Goal: Transaction & Acquisition: Purchase product/service

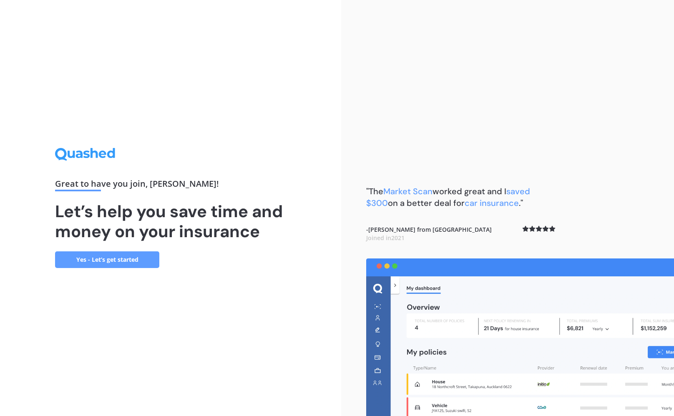
click at [143, 259] on link "Yes - Let’s get started" at bounding box center [107, 260] width 104 height 17
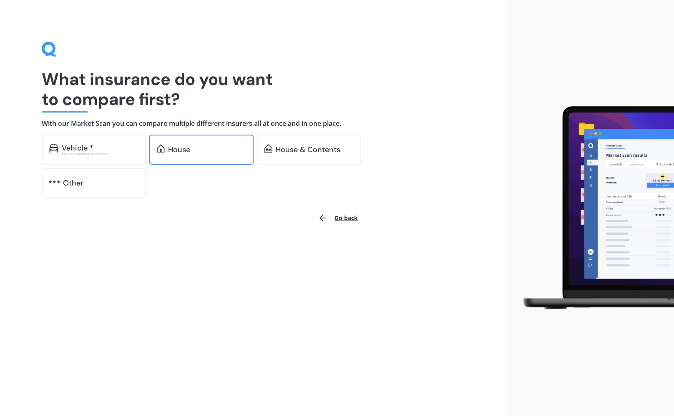
click at [227, 149] on div "House" at bounding box center [207, 150] width 78 height 8
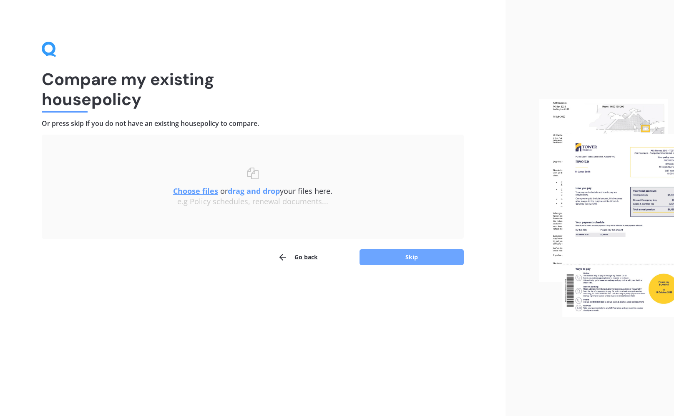
click at [420, 255] on button "Skip" at bounding box center [412, 257] width 104 height 16
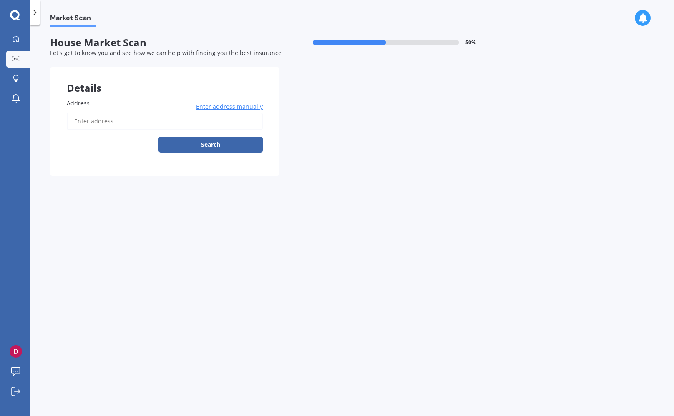
click at [115, 125] on input "Address" at bounding box center [165, 122] width 196 height 18
type input "[STREET_ADDRESS]"
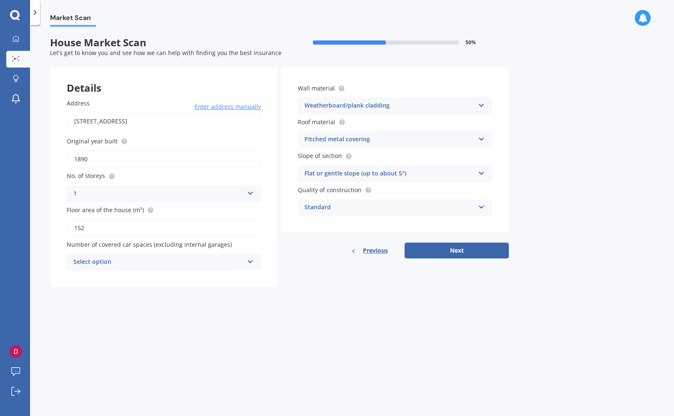
click at [206, 265] on div "Select option" at bounding box center [158, 262] width 170 height 10
click at [102, 292] on div "1" at bounding box center [164, 293] width 194 height 15
click at [474, 208] on div "Standard" at bounding box center [390, 208] width 170 height 10
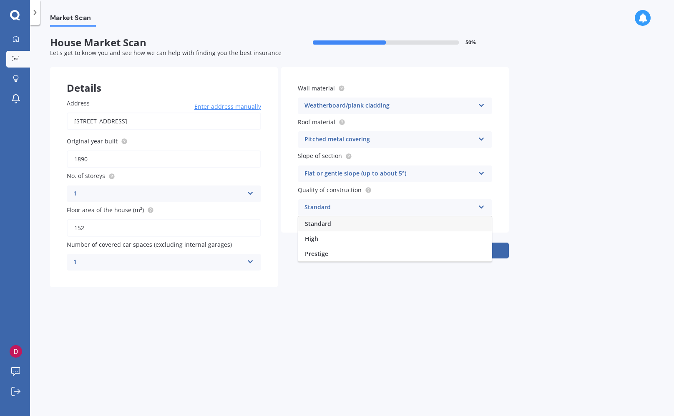
click at [365, 223] on div "Standard" at bounding box center [395, 224] width 194 height 15
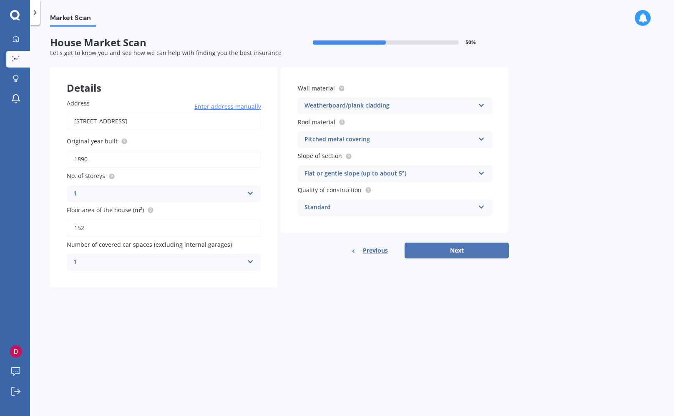
click at [478, 255] on button "Next" at bounding box center [457, 251] width 104 height 16
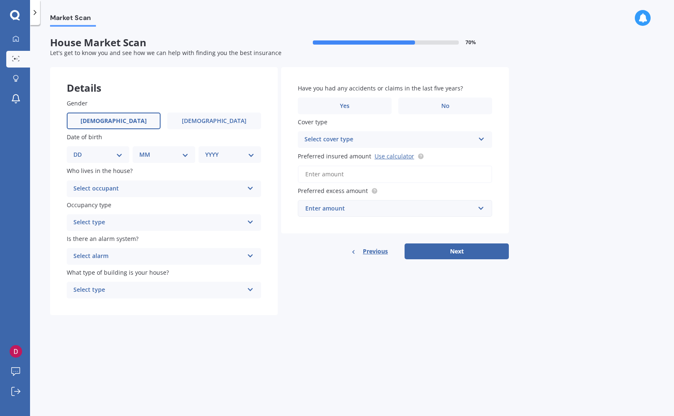
click at [130, 127] on label "Male" at bounding box center [114, 121] width 94 height 17
click at [0, 0] on input "Male" at bounding box center [0, 0] width 0 height 0
click at [115, 155] on select "DD 01 02 03 04 05 06 07 08 09 10 11 12 13 14 15 16 17 18 19 20 21 22 23 24 25 2…" at bounding box center [97, 154] width 49 height 9
select select "13"
click at [80, 150] on select "DD 01 02 03 04 05 06 07 08 09 10 11 12 13 14 15 16 17 18 19 20 21 22 23 24 25 2…" at bounding box center [97, 154] width 49 height 9
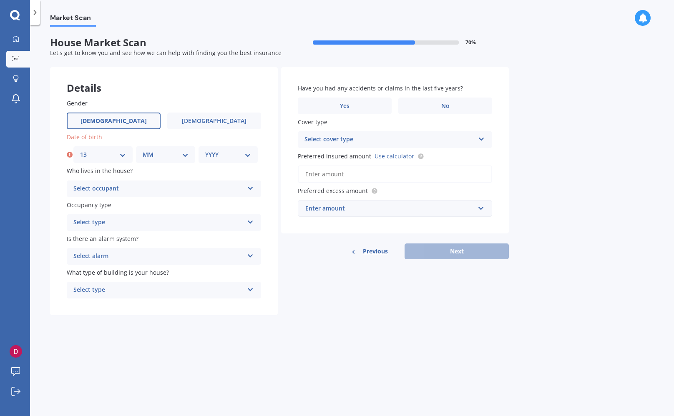
click at [179, 154] on select "MM 01 02 03 04 05 06 07 08 09 10 11 12" at bounding box center [166, 154] width 46 height 9
select select "08"
click at [143, 150] on select "MM 01 02 03 04 05 06 07 08 09 10 11 12" at bounding box center [166, 154] width 46 height 9
click at [227, 152] on select "YYYY 2009 2008 2007 2006 2005 2004 2003 2002 2001 2000 1999 1998 1997 1996 1995…" at bounding box center [228, 154] width 46 height 9
select select "1989"
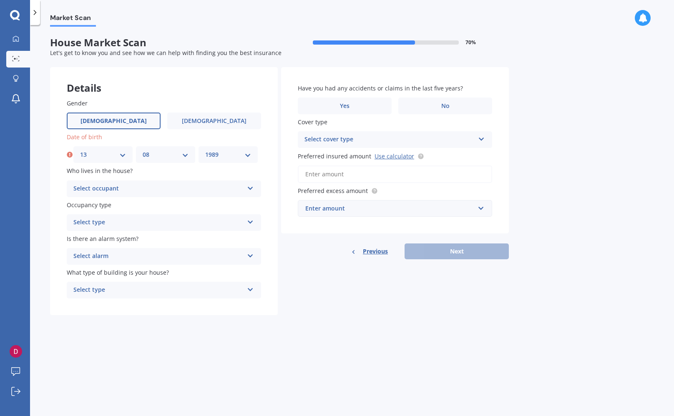
click at [205, 150] on select "YYYY 2009 2008 2007 2006 2005 2004 2003 2002 2001 2000 1999 1998 1997 1996 1995…" at bounding box center [228, 154] width 46 height 9
click at [150, 191] on div "Select occupant" at bounding box center [158, 189] width 170 height 10
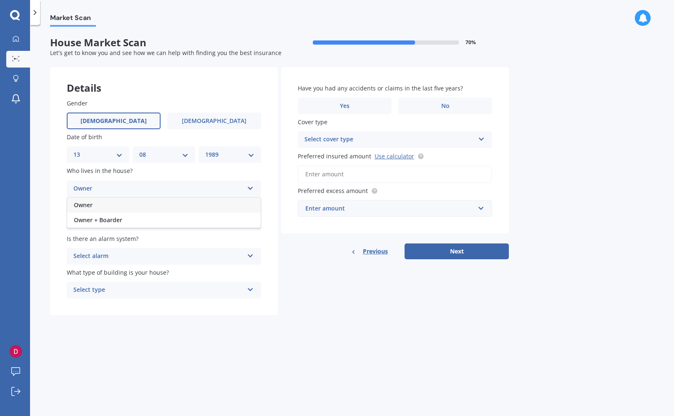
click at [141, 206] on div "Owner" at bounding box center [164, 205] width 194 height 15
click at [160, 189] on div "Owner" at bounding box center [158, 189] width 170 height 10
click at [146, 222] on div "Owner + Boarder" at bounding box center [164, 220] width 194 height 15
click at [158, 191] on div "Owner + Boarder" at bounding box center [158, 189] width 170 height 10
click at [126, 206] on div "Owner" at bounding box center [164, 205] width 194 height 15
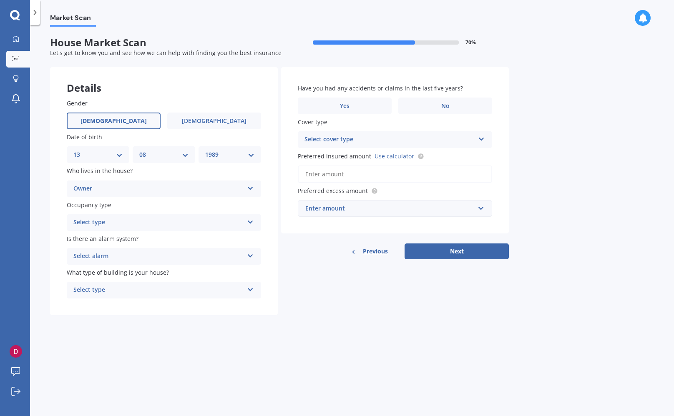
click at [164, 226] on div "Select type" at bounding box center [158, 223] width 170 height 10
click at [142, 242] on div "Permanent" at bounding box center [164, 239] width 194 height 15
click at [182, 260] on div "Select alarm" at bounding box center [158, 257] width 170 height 10
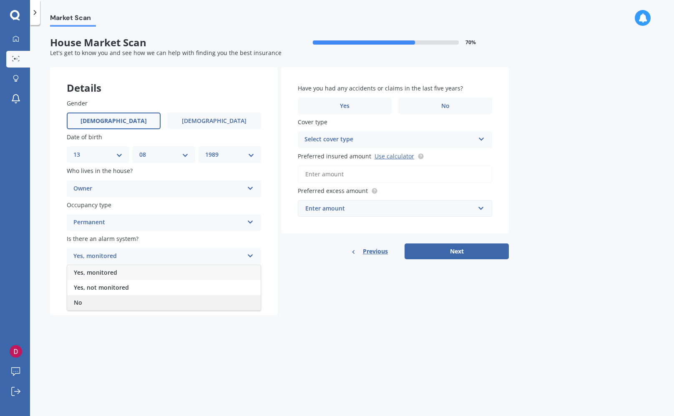
click at [133, 300] on div "No" at bounding box center [164, 302] width 194 height 15
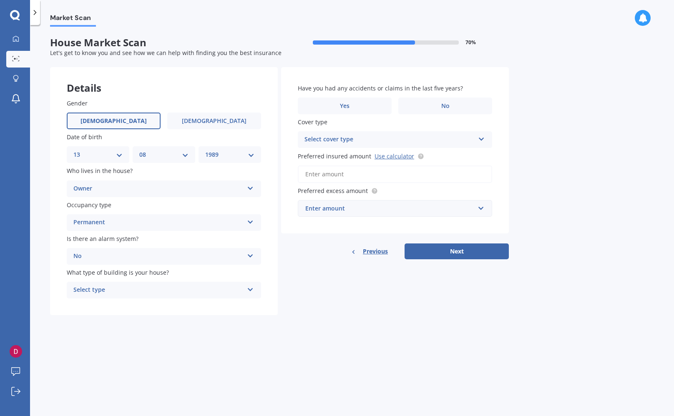
click at [152, 287] on div "Select type" at bounding box center [158, 290] width 170 height 10
click at [123, 308] on div "Freestanding" at bounding box center [164, 306] width 194 height 15
click at [434, 108] on label "No" at bounding box center [445, 106] width 94 height 17
click at [0, 0] on input "No" at bounding box center [0, 0] width 0 height 0
click at [397, 140] on div "Select cover type" at bounding box center [390, 140] width 170 height 10
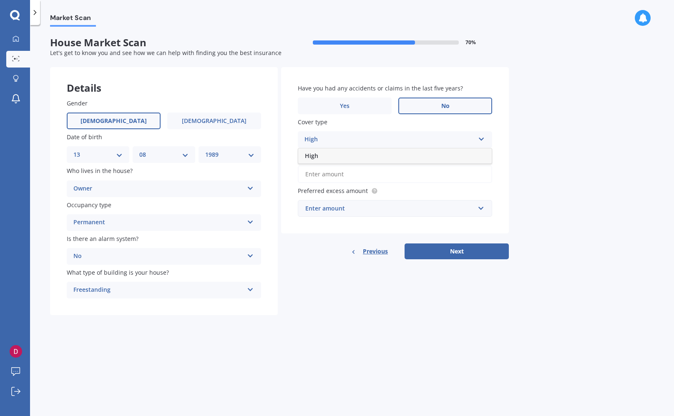
click at [373, 157] on div "High" at bounding box center [395, 156] width 194 height 15
click at [418, 156] on circle at bounding box center [420, 156] width 5 height 5
click at [405, 212] on div "Enter amount" at bounding box center [389, 208] width 169 height 9
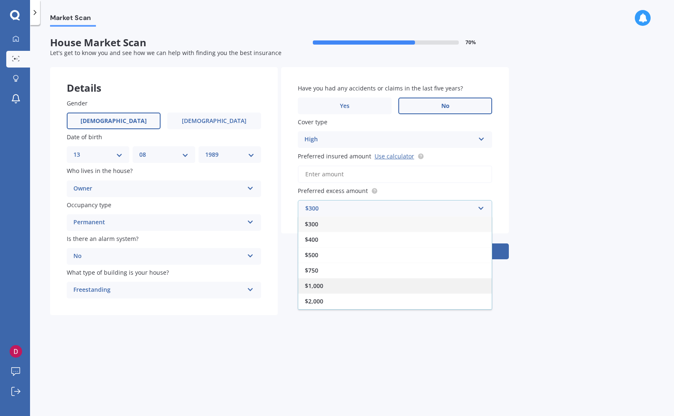
click at [333, 288] on div "$1,000" at bounding box center [395, 285] width 194 height 15
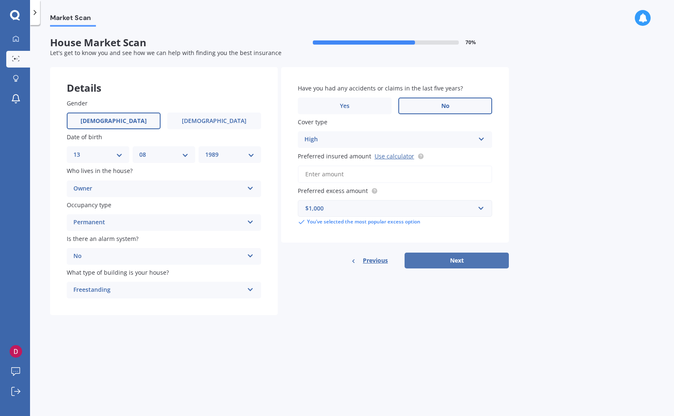
click at [465, 262] on button "Next" at bounding box center [457, 261] width 104 height 16
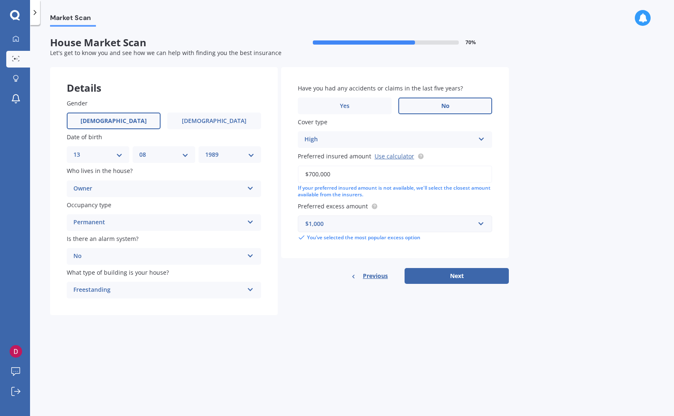
click at [312, 173] on input "$700,000" at bounding box center [395, 175] width 194 height 18
type input "$800,000"
click at [472, 277] on button "Next" at bounding box center [457, 276] width 104 height 16
select select "13"
select select "08"
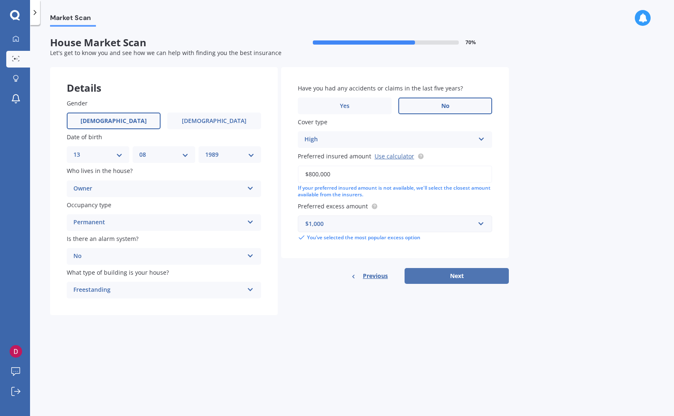
select select "1989"
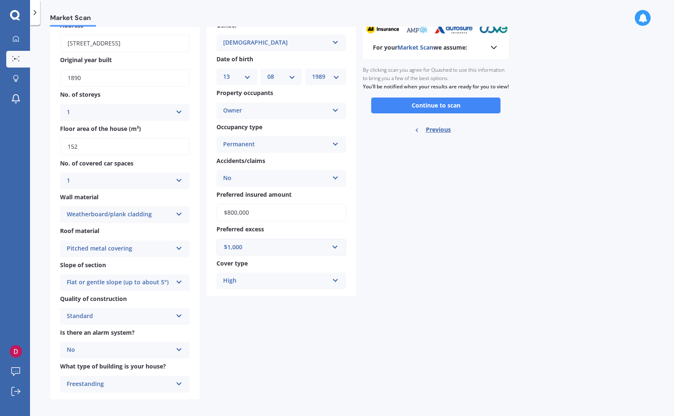
scroll to position [58, 0]
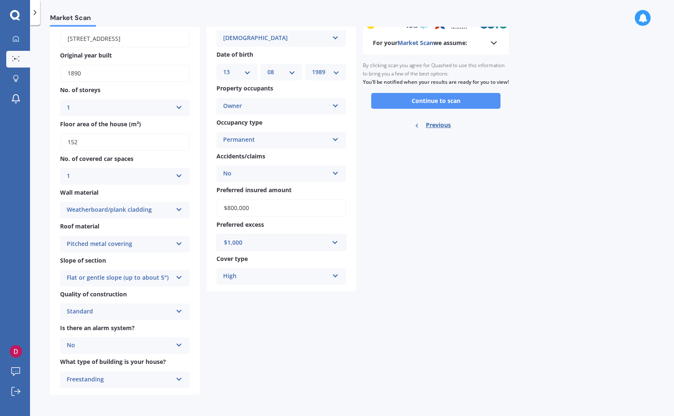
click at [432, 106] on button "Continue to scan" at bounding box center [435, 101] width 129 height 16
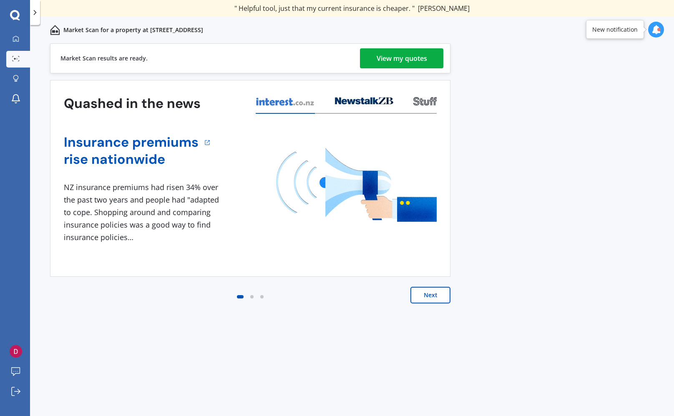
click at [411, 63] on div "View my quotes" at bounding box center [402, 58] width 50 height 20
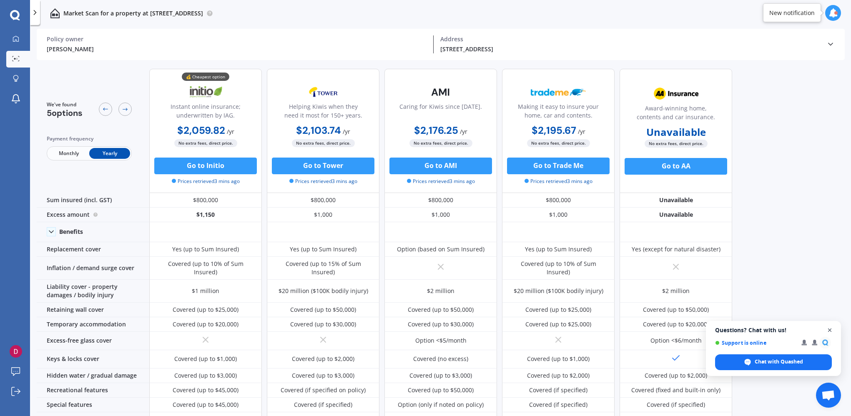
click at [674, 332] on span "Close chat" at bounding box center [830, 330] width 10 height 10
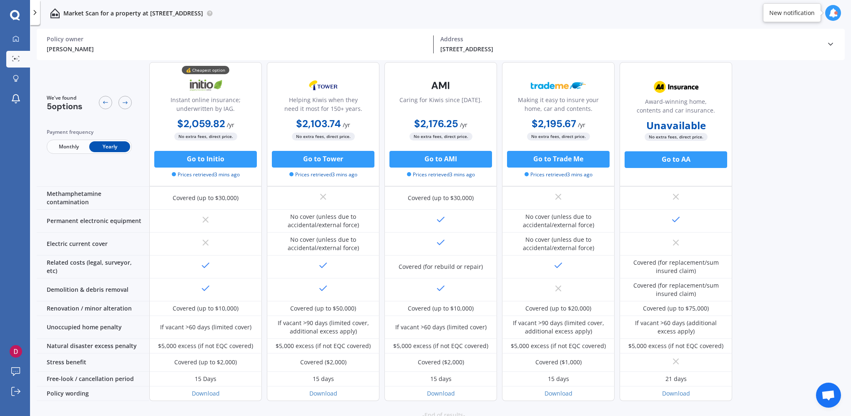
scroll to position [279, 0]
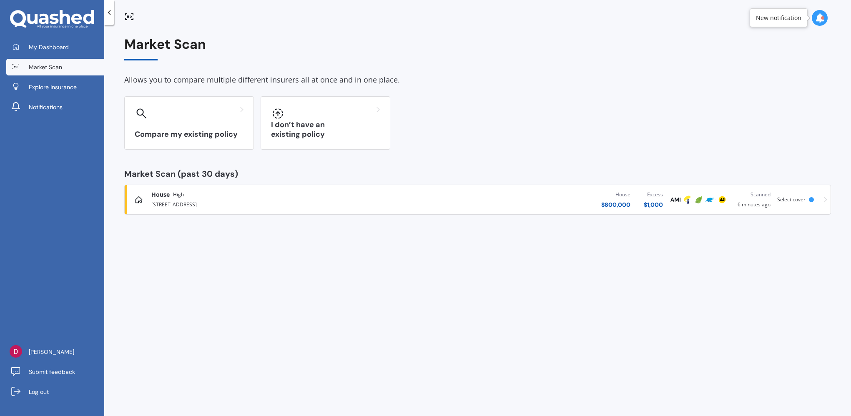
click at [268, 197] on div "House High" at bounding box center [276, 195] width 251 height 8
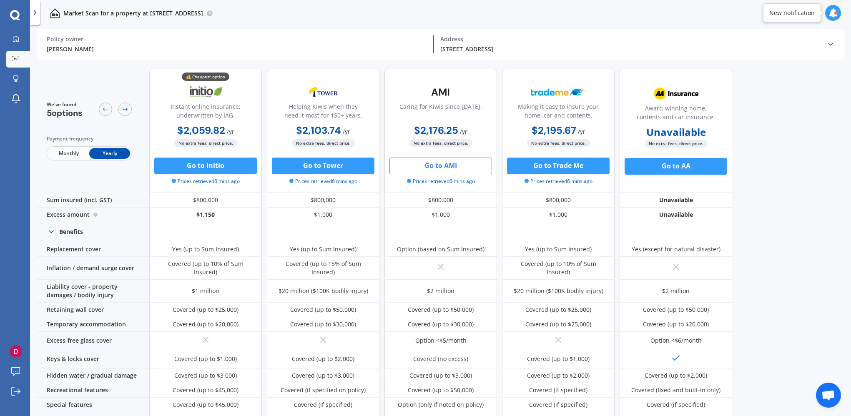
click at [455, 167] on button "Go to AMI" at bounding box center [441, 166] width 103 height 17
